Goal: Check status: Check status

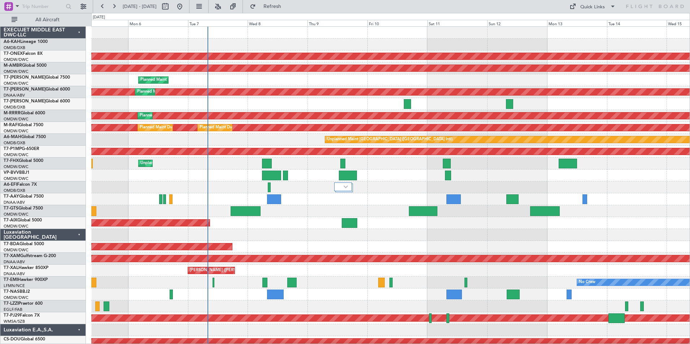
click at [307, 234] on div at bounding box center [390, 235] width 598 height 12
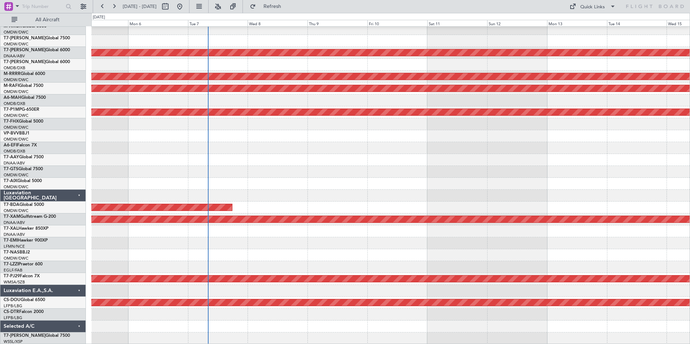
scroll to position [39, 0]
